Goal: Transaction & Acquisition: Purchase product/service

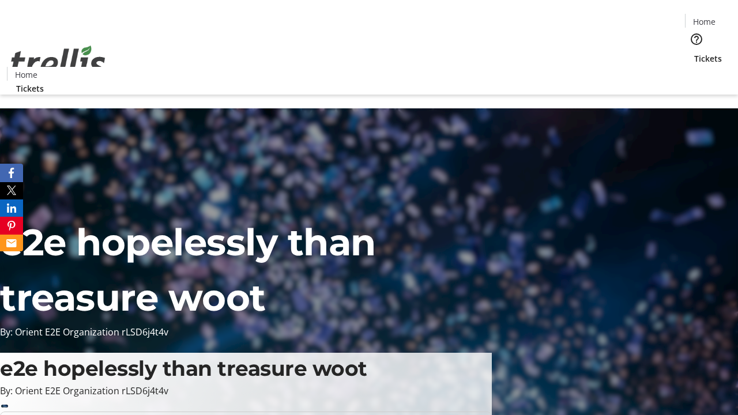
click at [695, 52] on span "Tickets" at bounding box center [709, 58] width 28 height 12
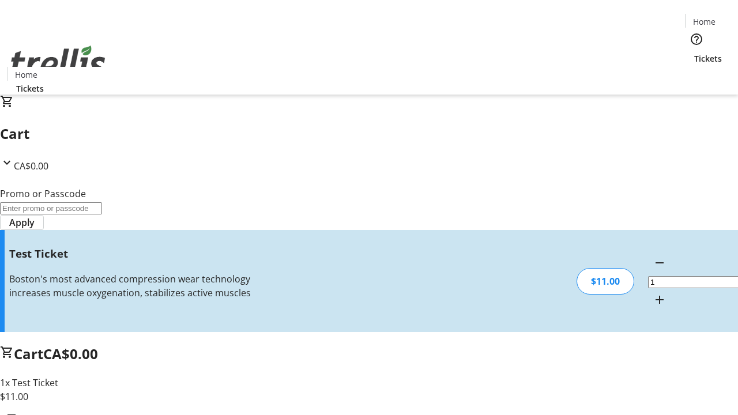
type input "UNLOCK"
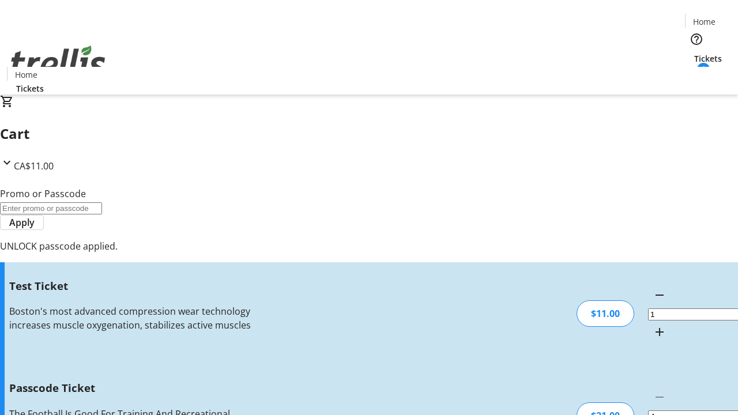
type input "5"
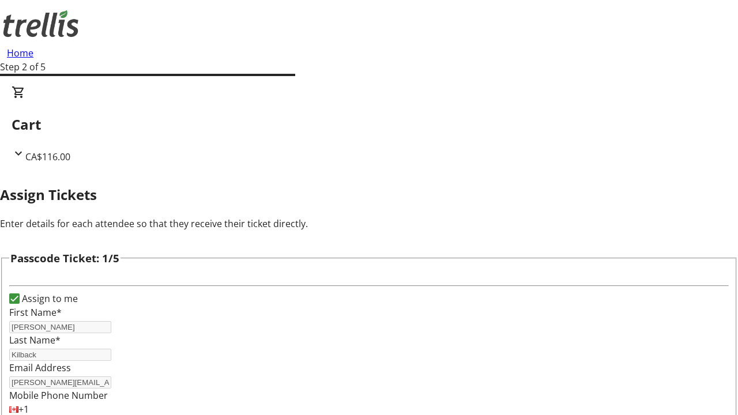
type input "[PERSON_NAME]"
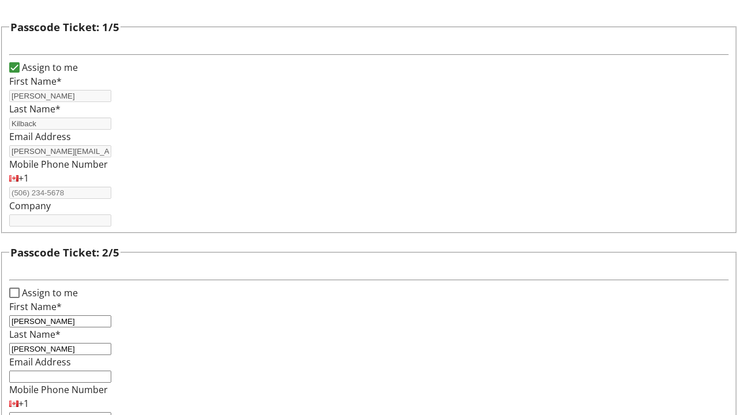
type input "Sandrine"
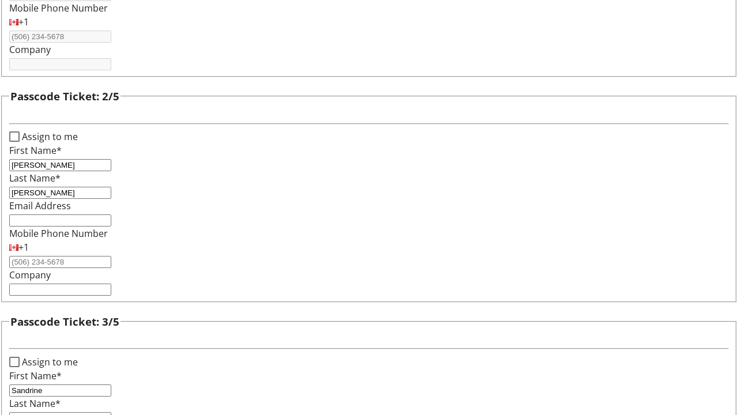
type input "[PERSON_NAME]"
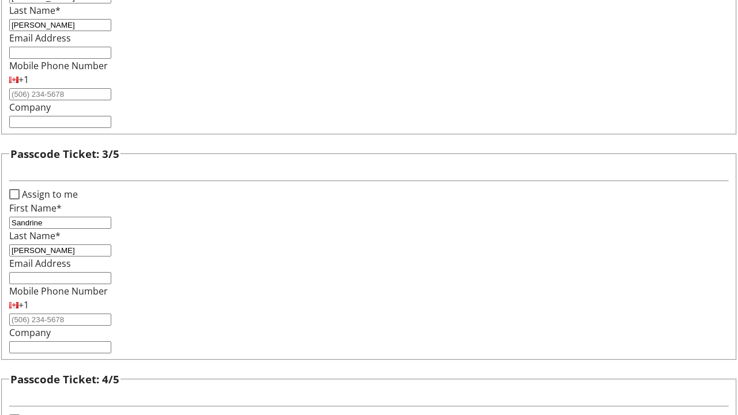
type input "[PERSON_NAME]"
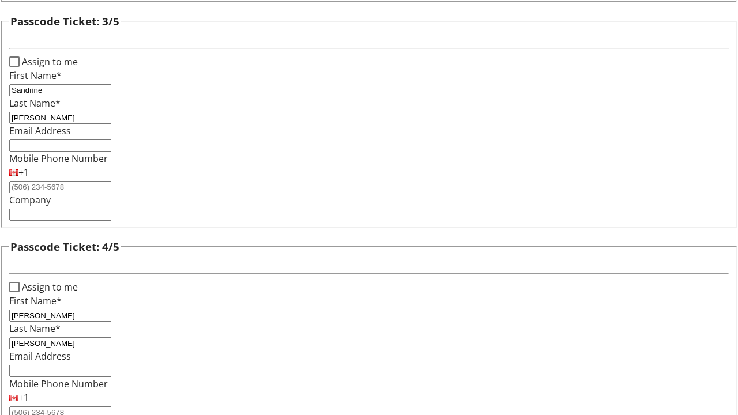
type input "[PERSON_NAME]"
checkbox input "true"
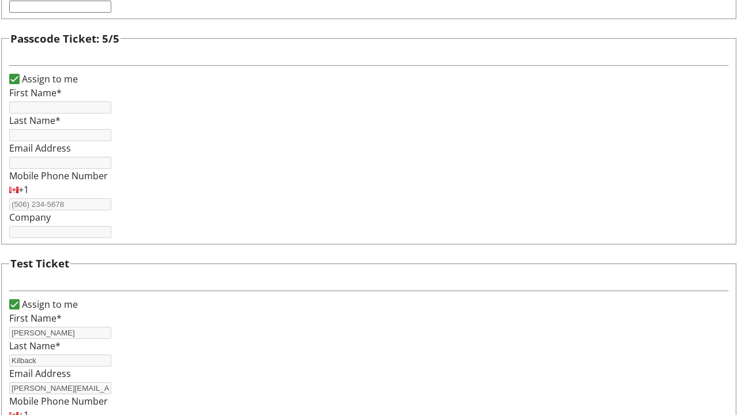
type input "[PERSON_NAME]"
type input "Kilback"
type input "[PERSON_NAME][EMAIL_ADDRESS][DOMAIN_NAME]"
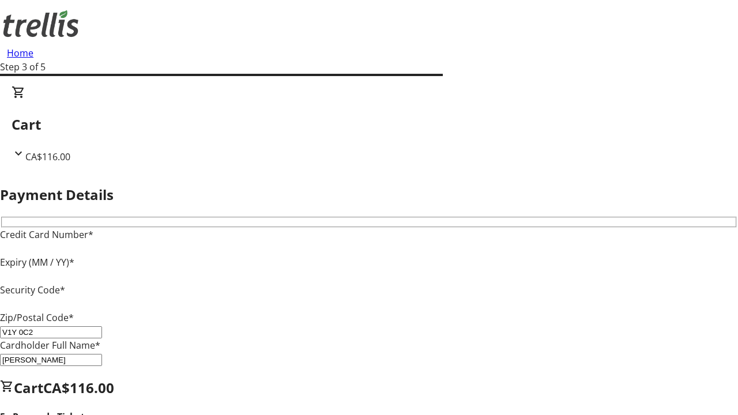
type input "V1Y 0C2"
